Goal: Transaction & Acquisition: Subscribe to service/newsletter

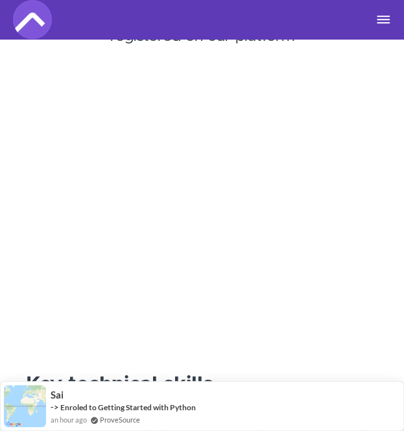
scroll to position [203, 0]
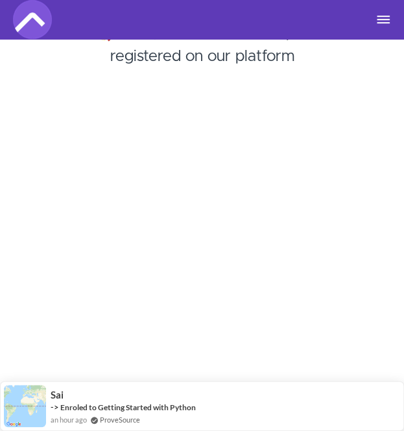
click at [377, 14] on button "Toggle navigation" at bounding box center [384, 19] width 16 height 10
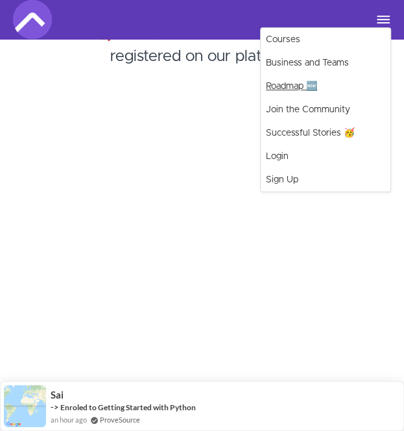
click at [293, 89] on link "Roadmap 🆕" at bounding box center [326, 86] width 130 height 23
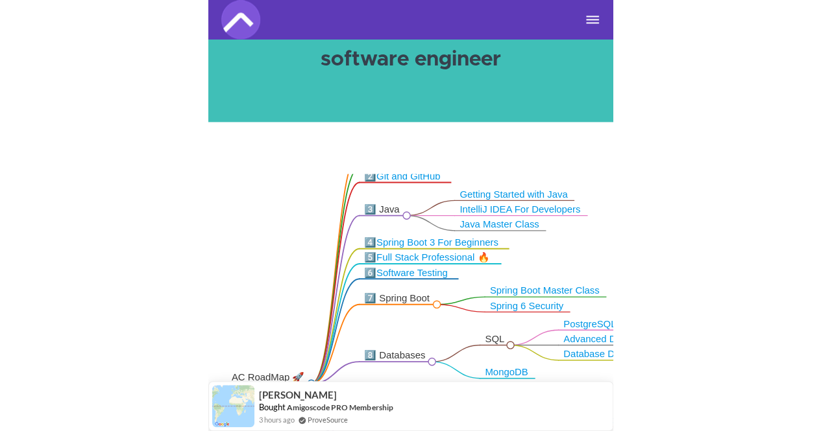
scroll to position [134, 0]
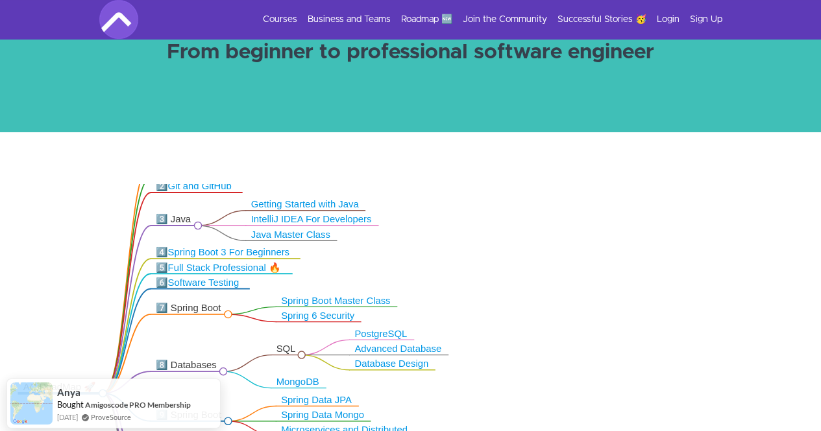
click at [218, 253] on link "Spring Boot 3 For Beginners" at bounding box center [228, 252] width 121 height 10
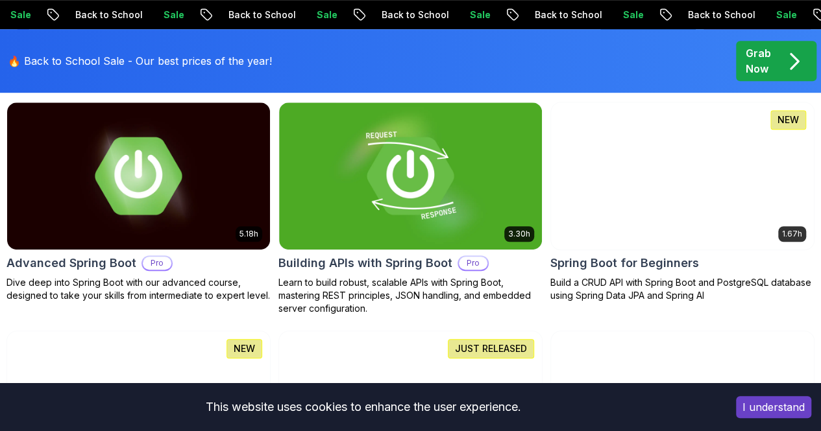
scroll to position [402, 0]
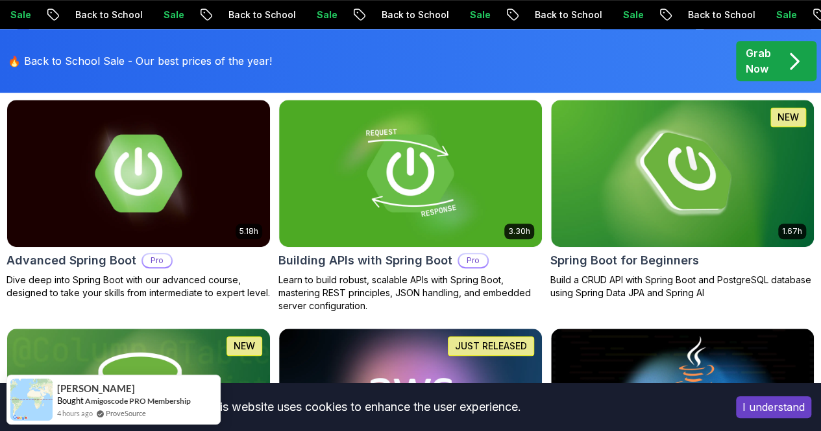
click at [0, 0] on img "button" at bounding box center [0, 0] width 0 height 0
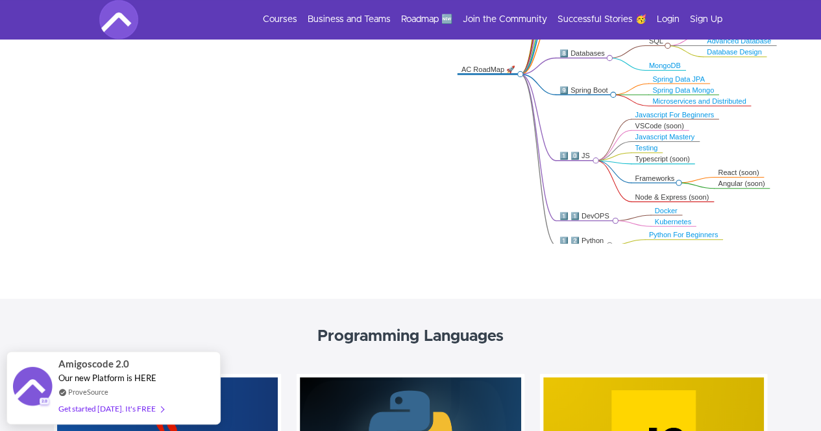
scroll to position [341, 0]
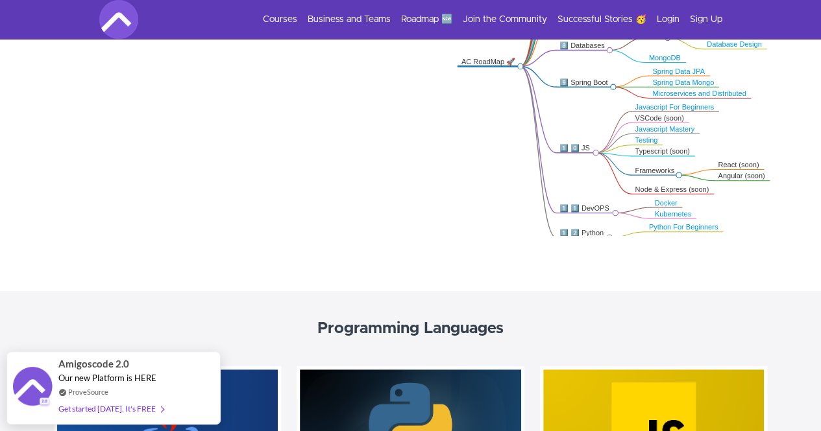
click at [676, 211] on link "Kubernetes" at bounding box center [673, 214] width 36 height 8
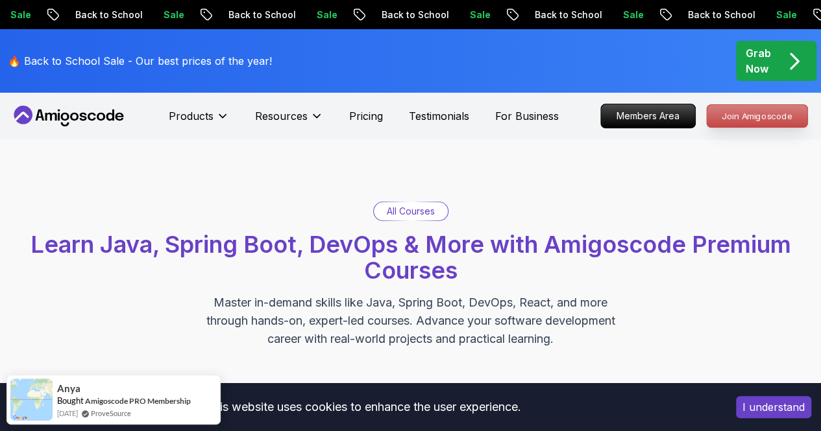
click at [743, 111] on p "Join Amigoscode" at bounding box center [756, 116] width 101 height 22
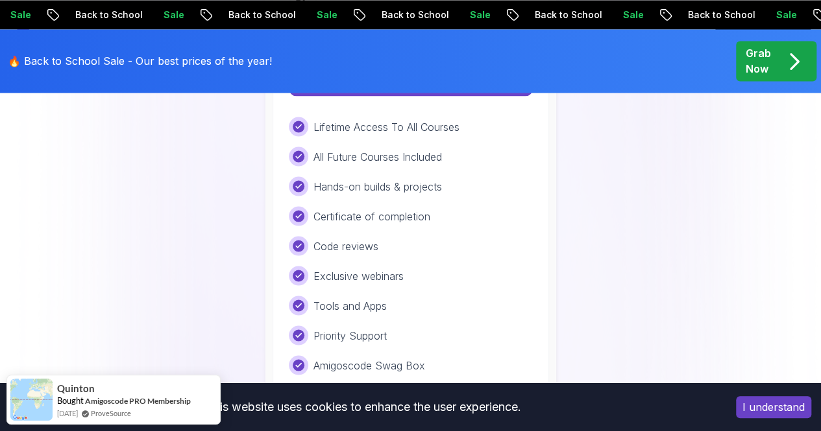
scroll to position [1116, 0]
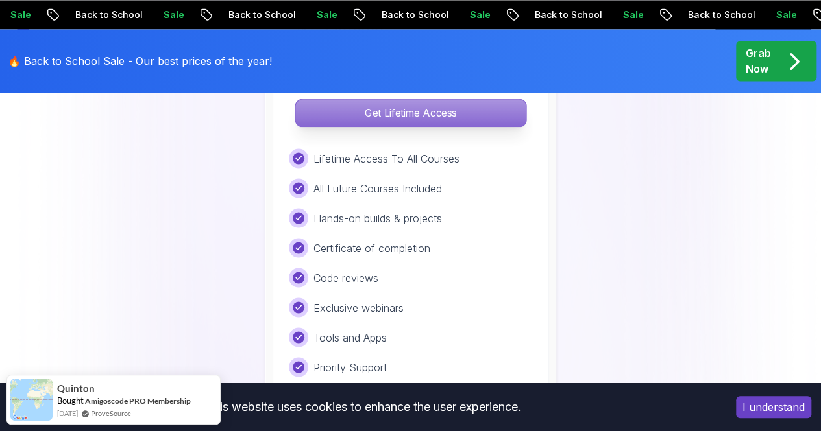
click at [380, 119] on p "Get Lifetime Access" at bounding box center [410, 112] width 230 height 27
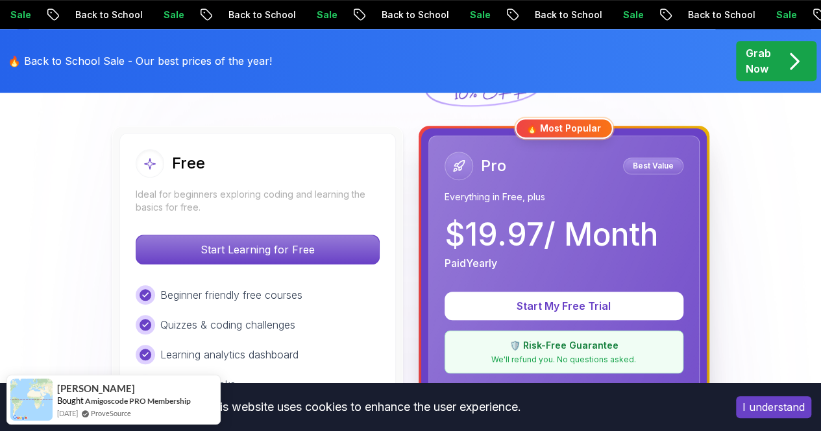
scroll to position [320, 0]
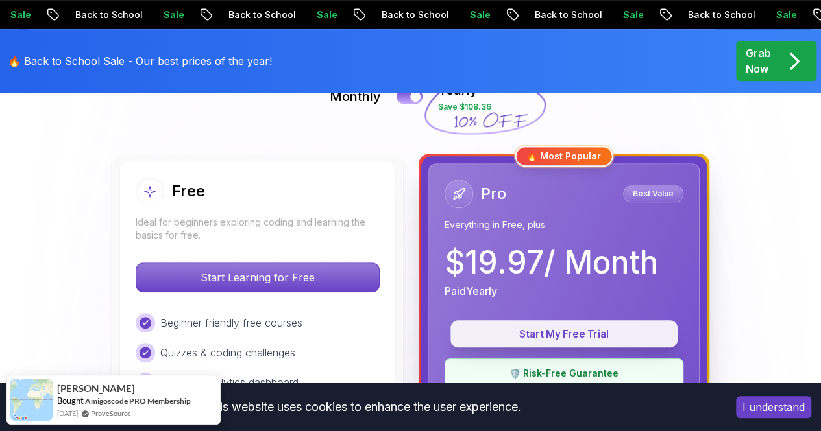
click at [556, 342] on button "Start My Free Trial" at bounding box center [563, 333] width 227 height 27
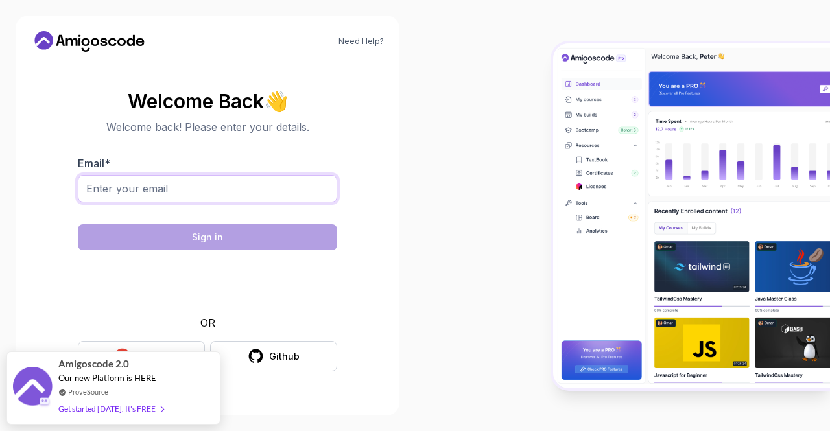
click at [158, 191] on input "Email *" at bounding box center [208, 188] width 260 height 27
type input "zemariamkiros@gmail.com"
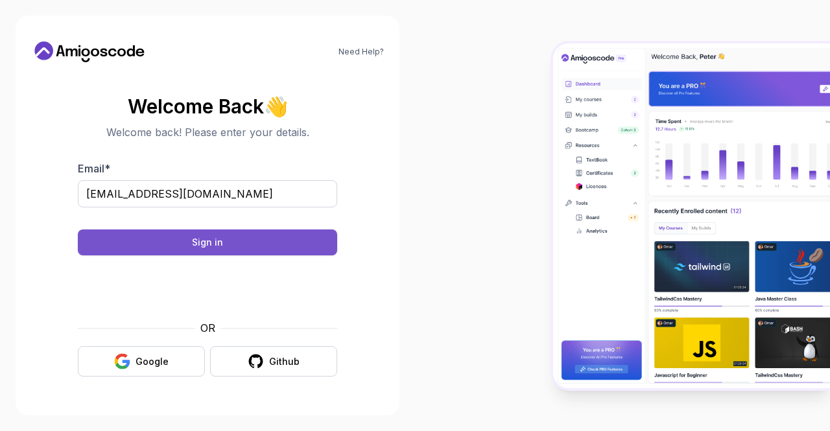
click at [235, 239] on button "Sign in" at bounding box center [208, 243] width 260 height 26
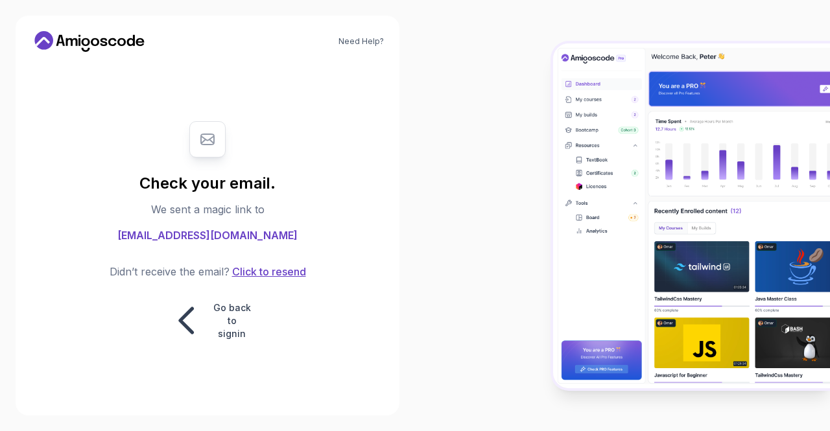
click at [270, 276] on button "Click to resend" at bounding box center [268, 272] width 77 height 16
click at [231, 309] on p "Go back to signin" at bounding box center [232, 321] width 39 height 39
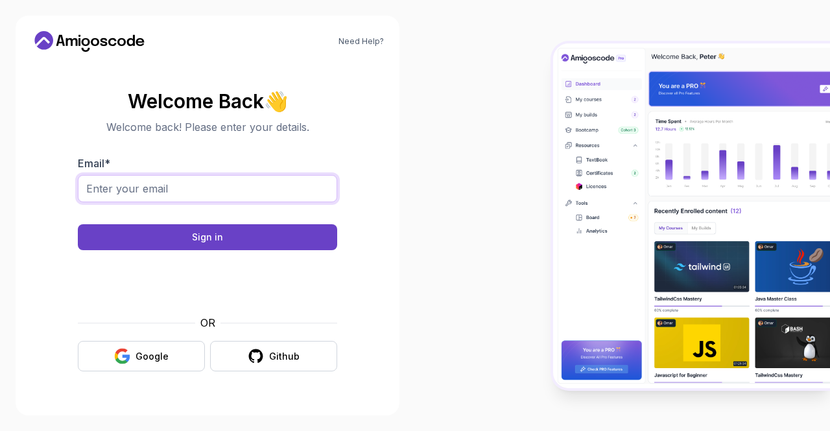
click at [154, 197] on input "Email *" at bounding box center [208, 188] width 260 height 27
click at [154, 368] on button "Google" at bounding box center [141, 356] width 127 height 30
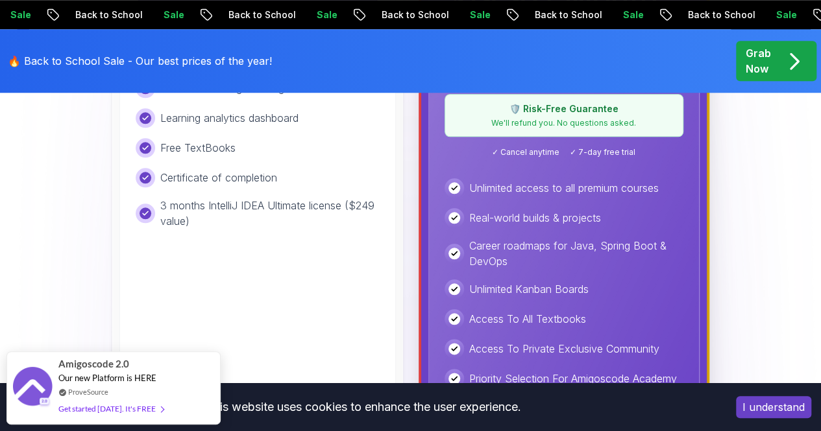
scroll to position [497, 0]
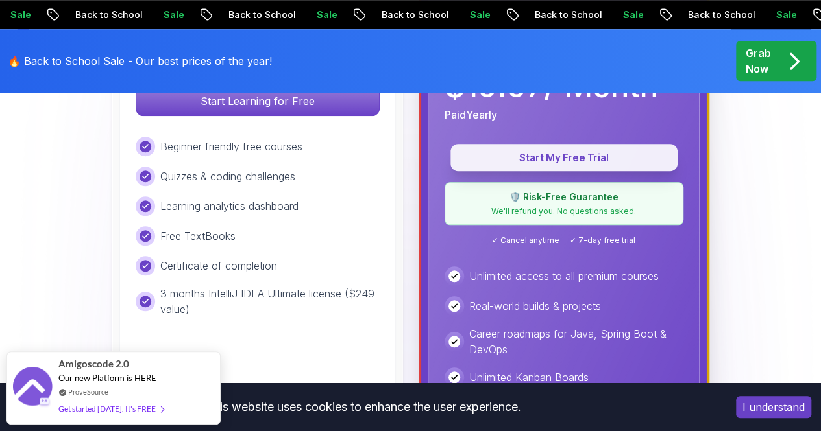
click at [554, 159] on p "Start My Free Trial" at bounding box center [563, 158] width 197 height 15
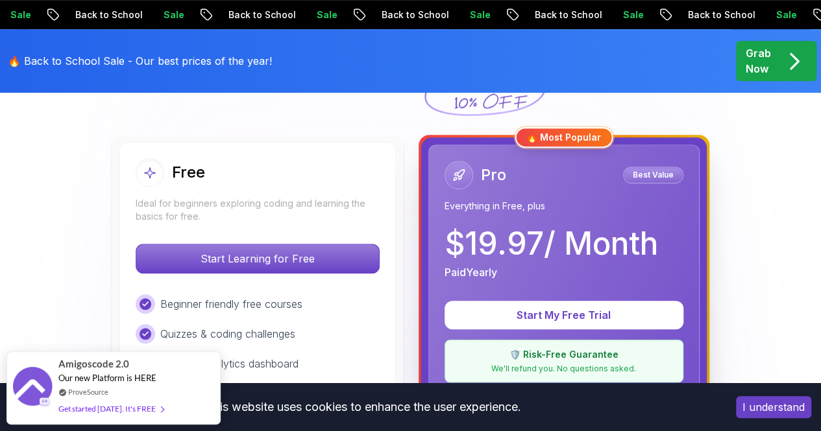
scroll to position [346, 0]
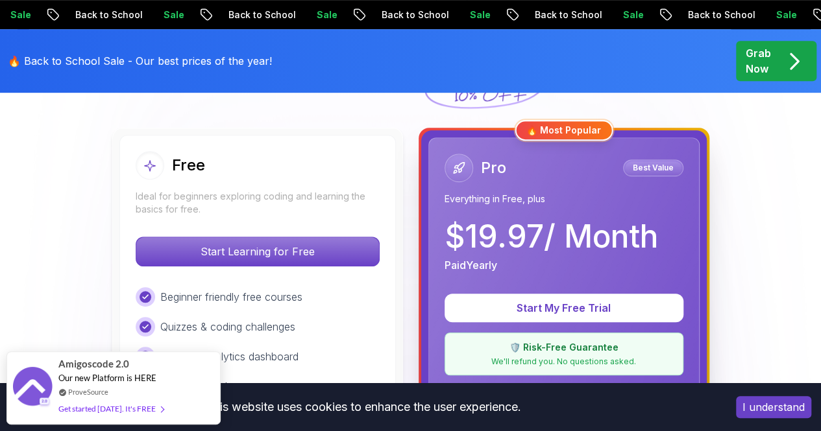
click at [520, 184] on div "Pro Best Value Everything in Free, plus" at bounding box center [563, 180] width 239 height 52
click at [644, 169] on p "Best Value" at bounding box center [653, 168] width 56 height 13
click at [525, 171] on div "Pro Best Value" at bounding box center [563, 168] width 239 height 29
click at [472, 161] on div "Pro" at bounding box center [475, 168] width 62 height 29
click at [569, 142] on div "Pro Best Value Everything in Free, plus $ 19.97 / Month Paid Yearly Start My Fr…" at bounding box center [563, 436] width 271 height 596
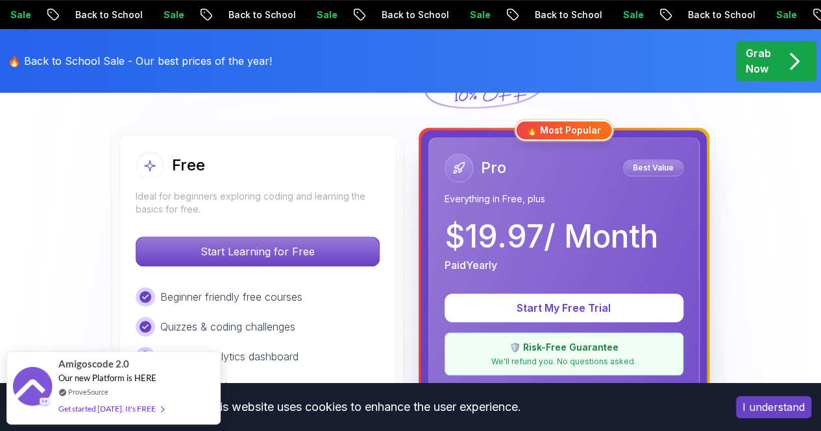
click at [566, 137] on div "🔥 Most Popular" at bounding box center [563, 130] width 98 height 21
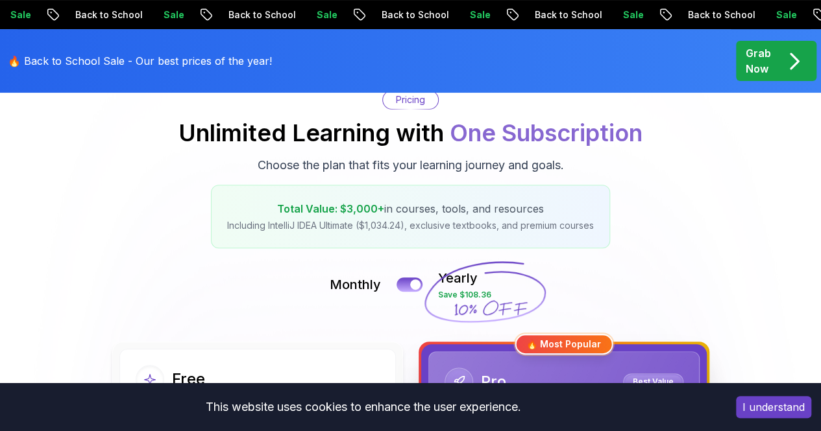
scroll to position [140, 0]
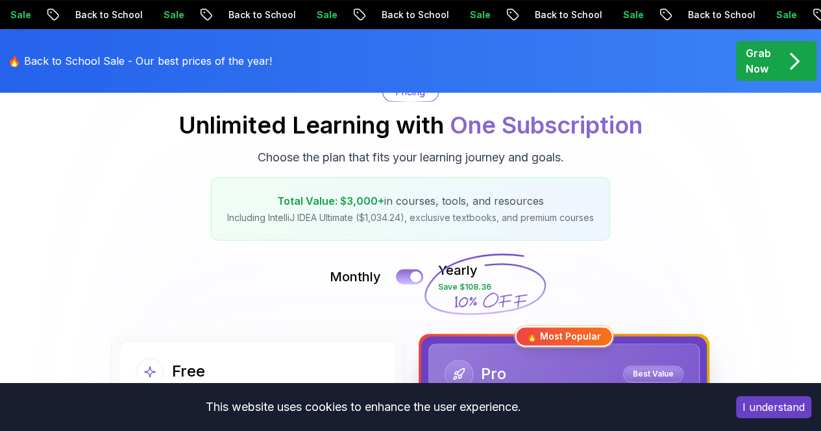
click at [410, 273] on button at bounding box center [409, 276] width 27 height 15
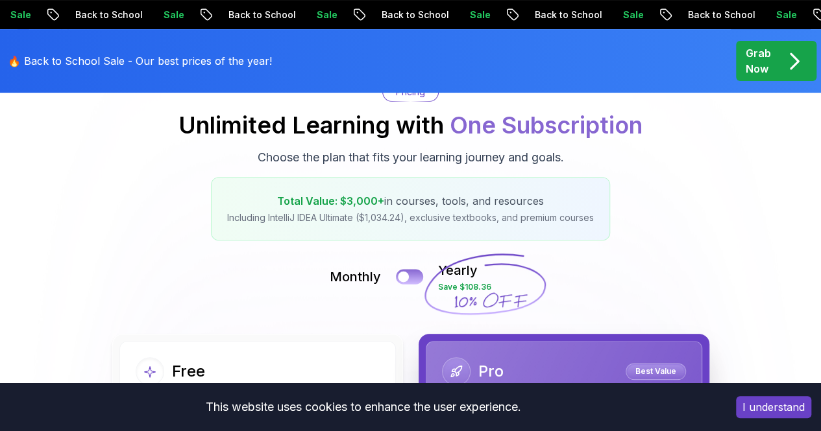
click at [418, 272] on button at bounding box center [409, 276] width 27 height 15
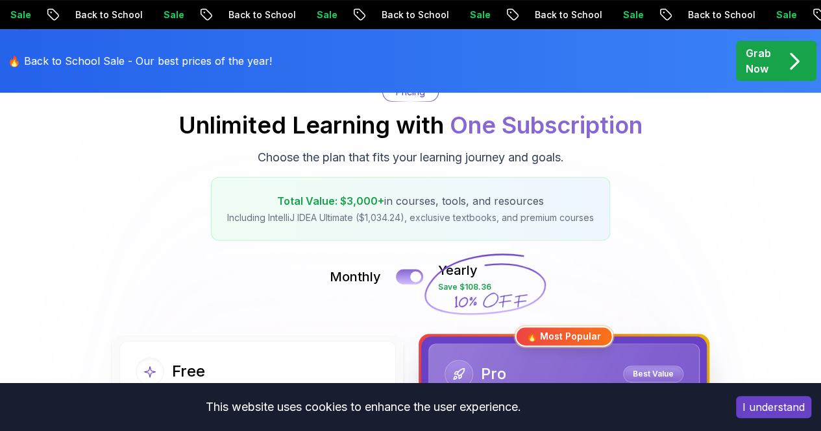
click at [408, 271] on button at bounding box center [409, 276] width 27 height 15
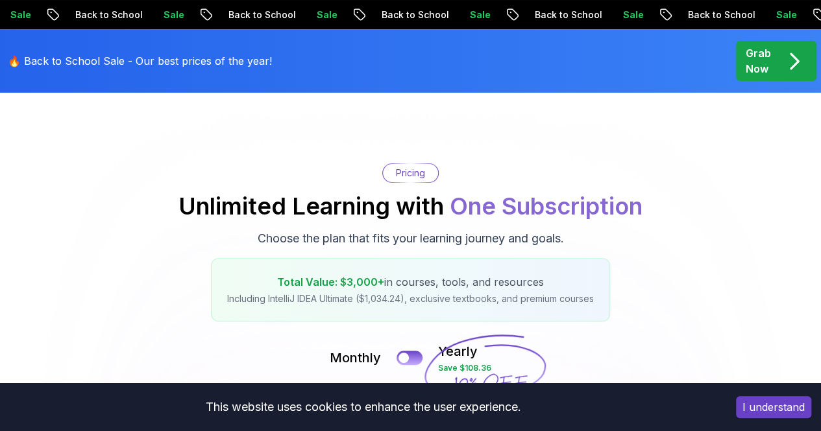
scroll to position [52, 0]
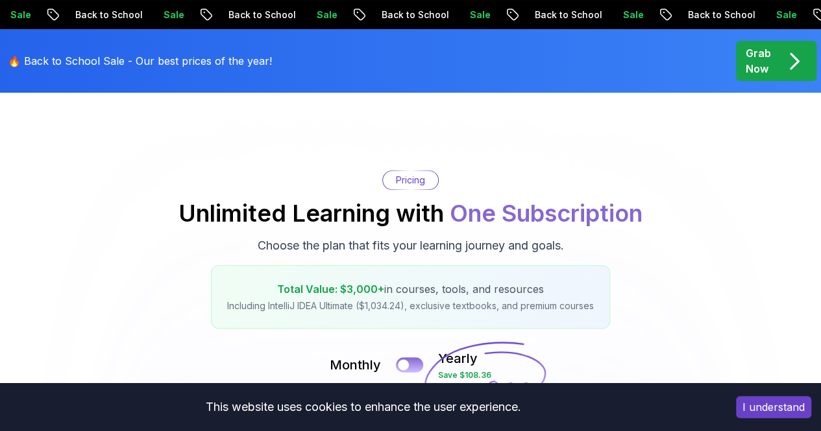
click at [413, 368] on button at bounding box center [409, 364] width 27 height 15
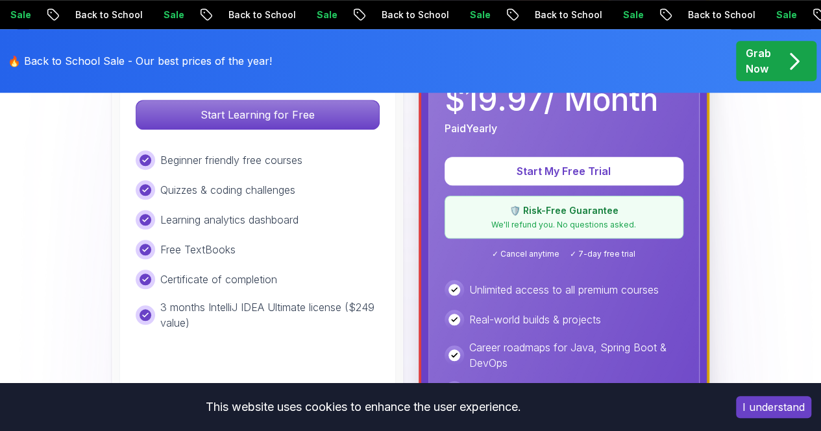
scroll to position [518, 0]
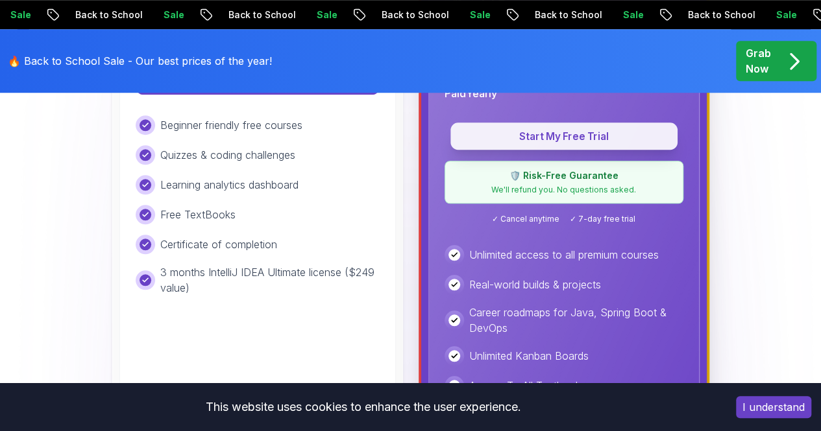
click at [575, 139] on p "Start My Free Trial" at bounding box center [563, 136] width 197 height 15
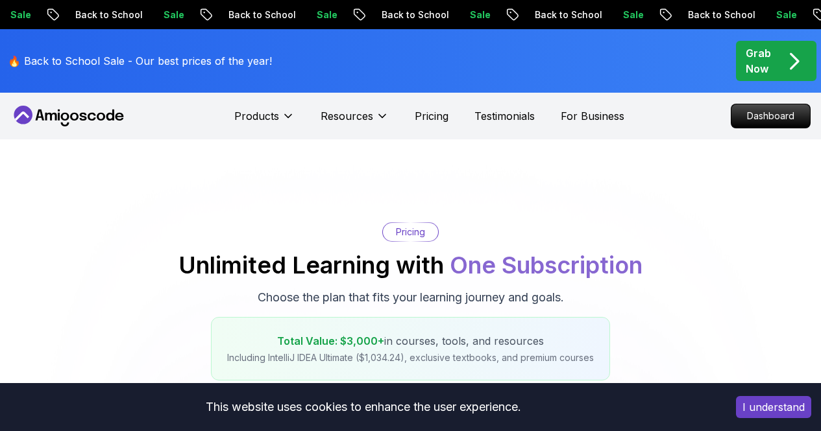
scroll to position [518, 0]
